Goal: Task Accomplishment & Management: Manage account settings

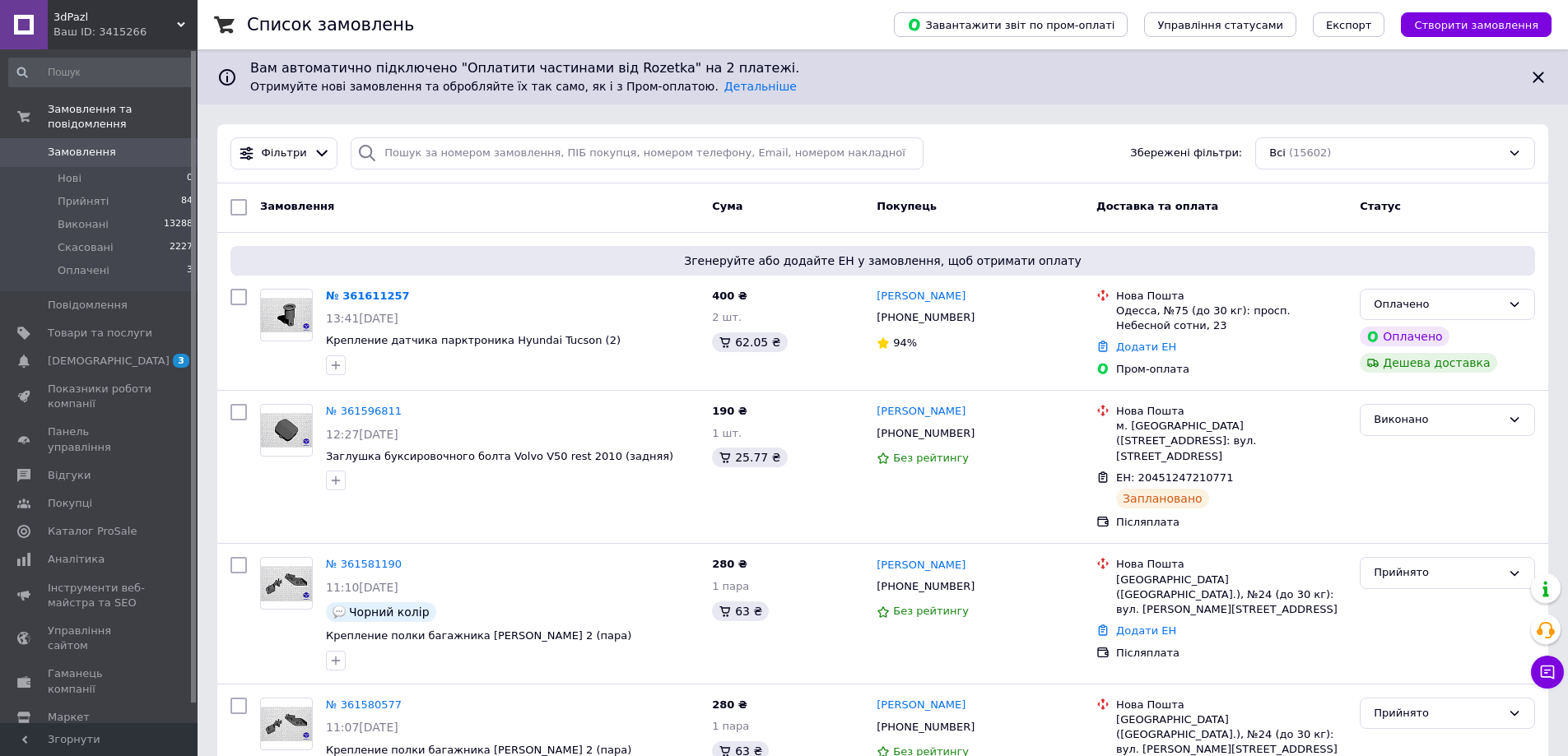
click at [87, 167] on li "Нові 0" at bounding box center [101, 179] width 202 height 23
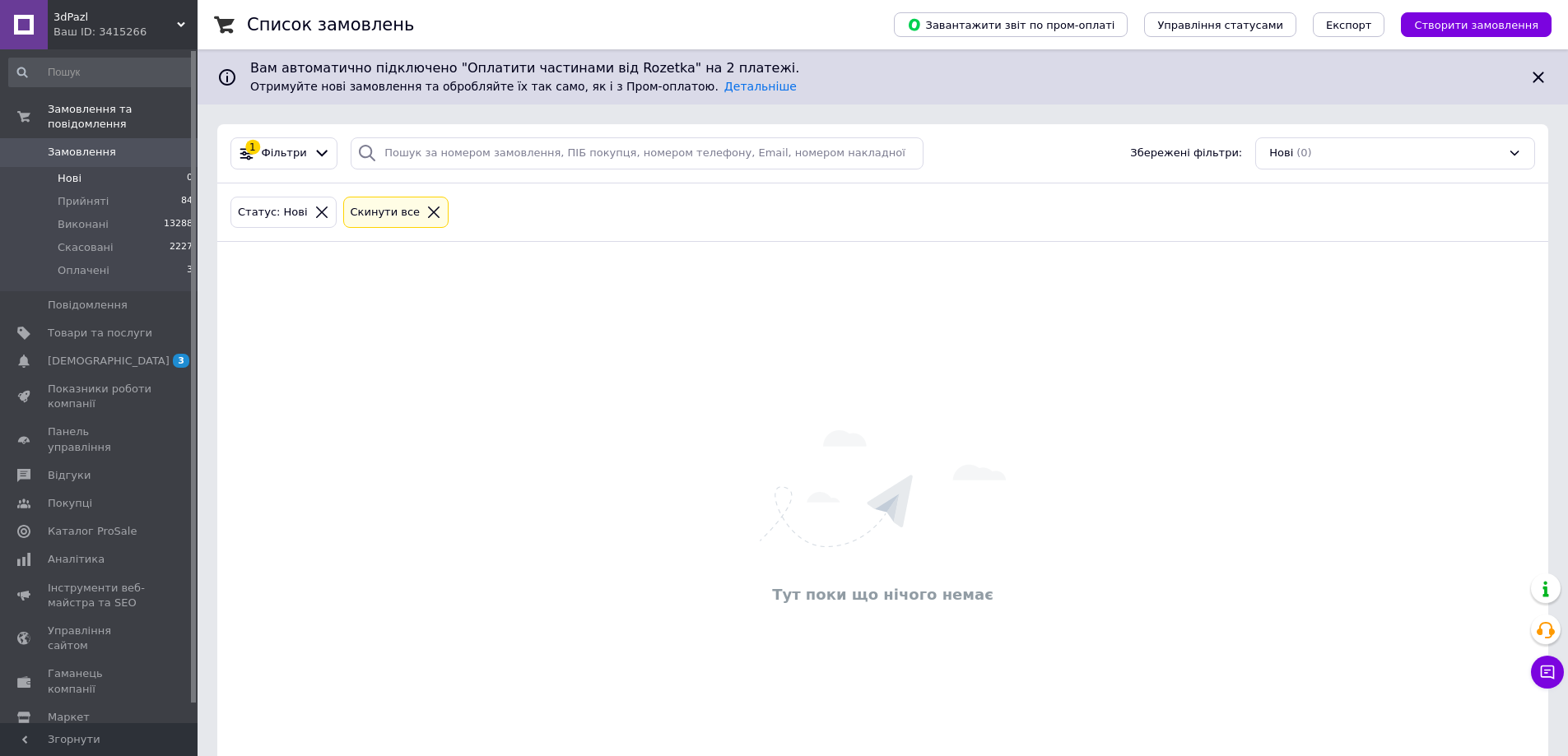
click at [99, 145] on span "Замовлення" at bounding box center [81, 153] width 68 height 15
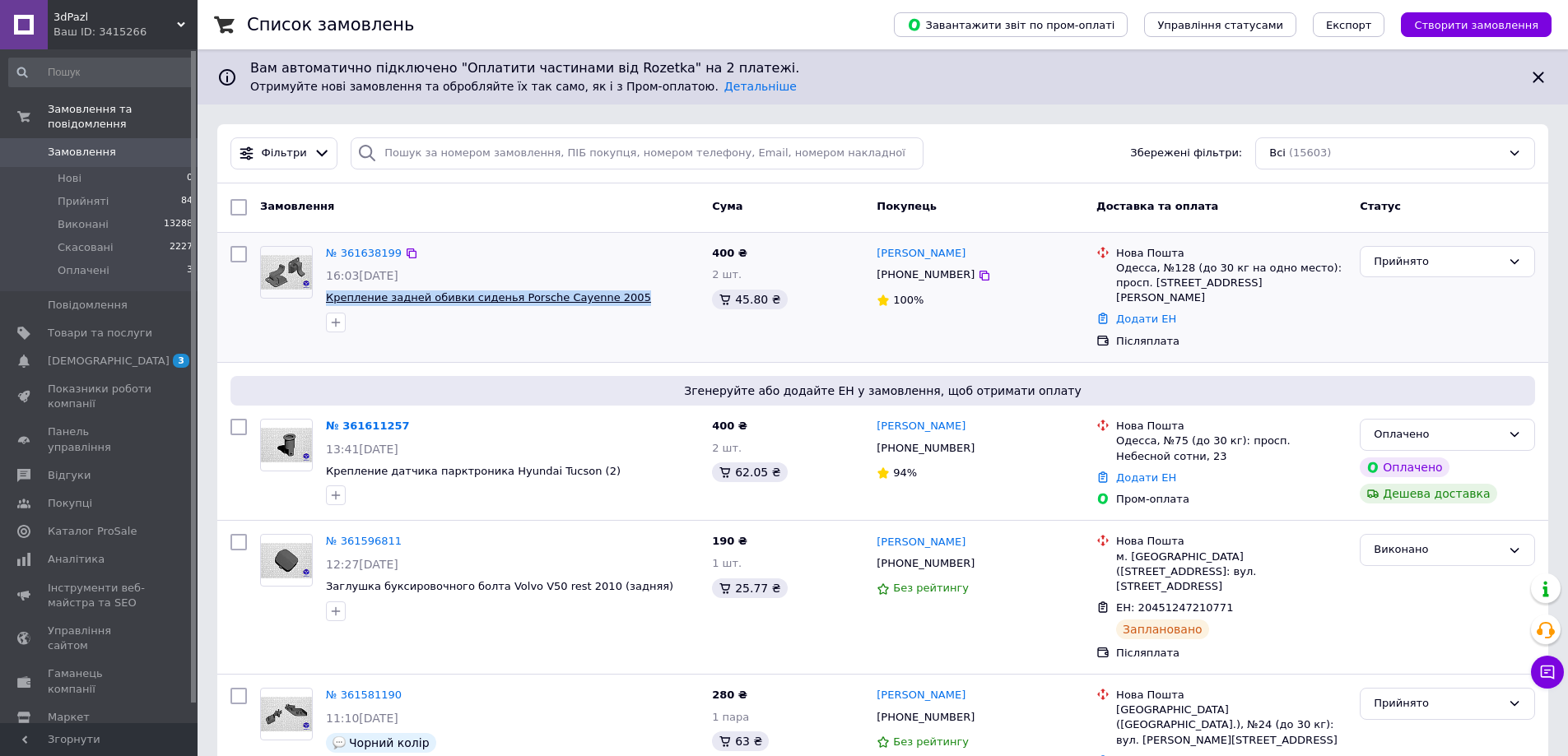
drag, startPoint x: 617, startPoint y: 291, endPoint x: 335, endPoint y: 297, distance: 282.1
click at [325, 299] on div "№ 361638199 16:03[DATE] Крепление задней обивки сиденья Porsche Cayenne 2005" at bounding box center [512, 289] width 386 height 99
copy span "Крепление задней обивки сиденья Porsche Cayenne 2005"
click at [978, 277] on icon at bounding box center [985, 276] width 13 height 13
